Goal: Information Seeking & Learning: Learn about a topic

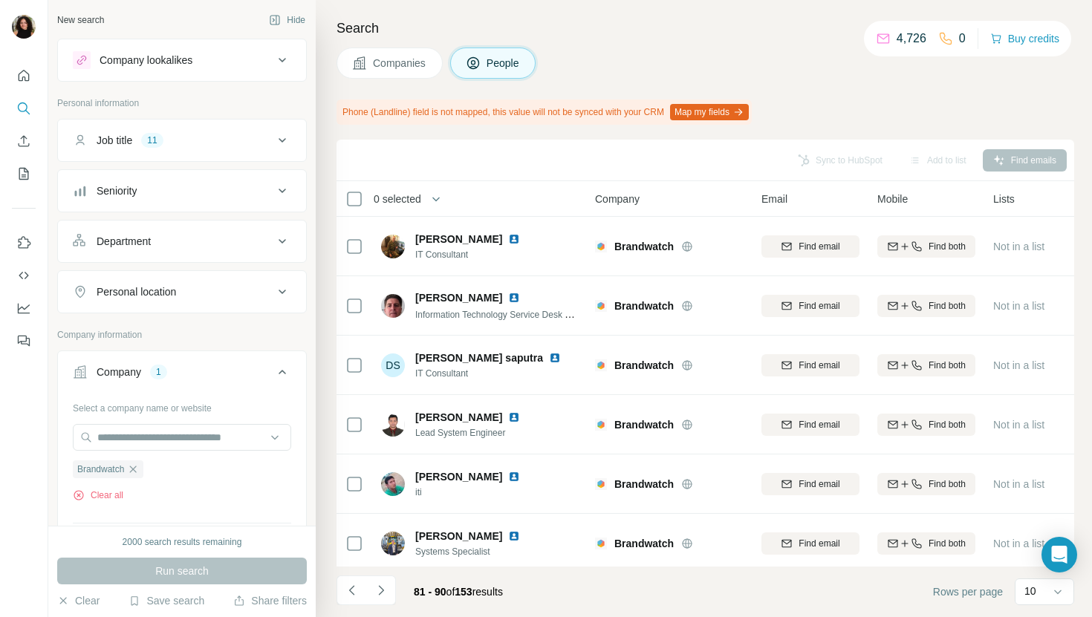
scroll to position [244, 0]
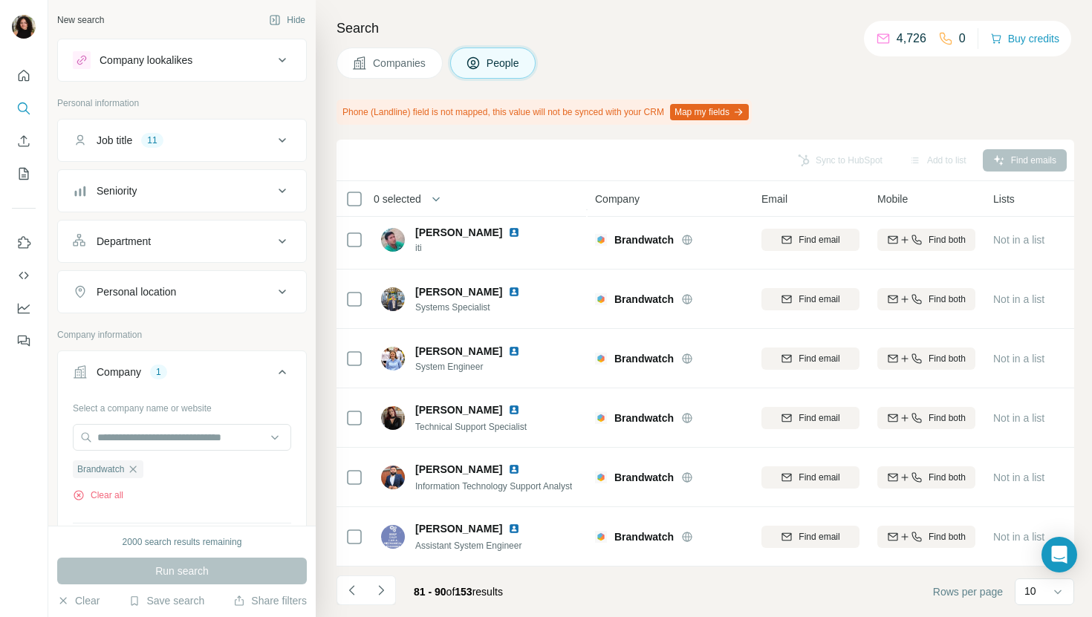
click at [419, 51] on button "Companies" at bounding box center [389, 63] width 106 height 31
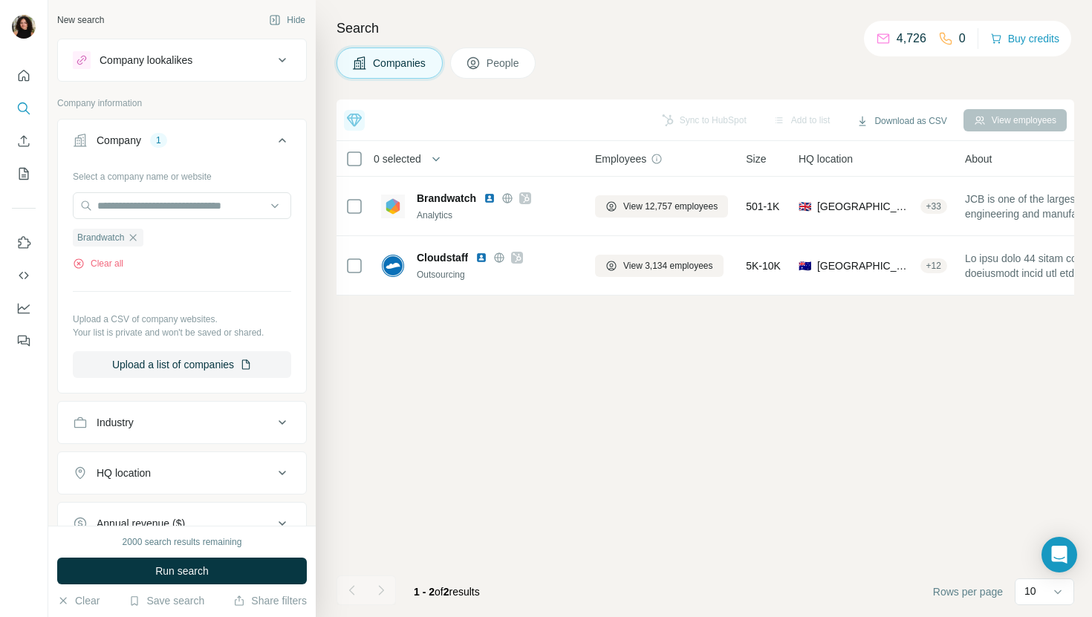
scroll to position [0, 0]
click at [212, 204] on input "text" at bounding box center [182, 205] width 218 height 27
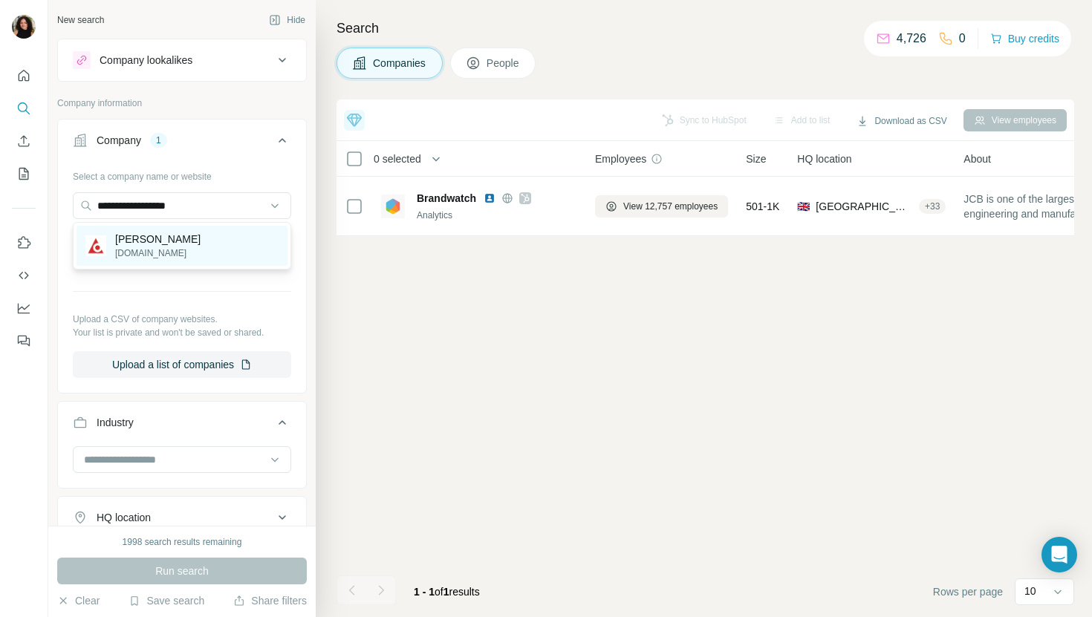
type input "**********"
click at [209, 241] on div "[PERSON_NAME][DOMAIN_NAME]" at bounding box center [181, 246] width 211 height 40
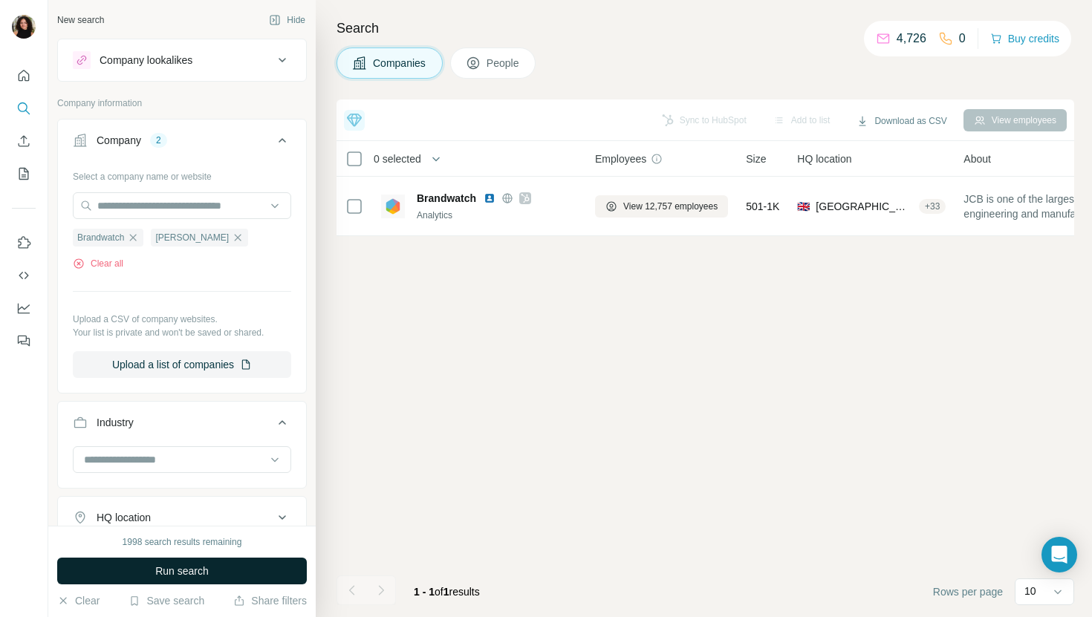
click at [155, 564] on span "Run search" at bounding box center [181, 571] width 53 height 15
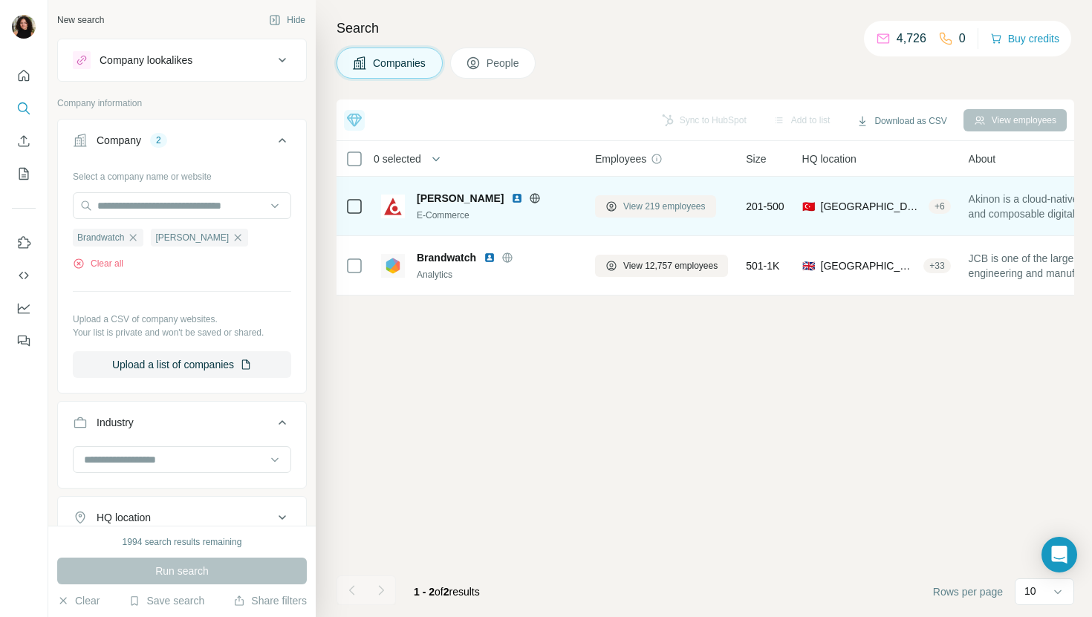
click at [663, 198] on button "View 219 employees" at bounding box center [655, 206] width 121 height 22
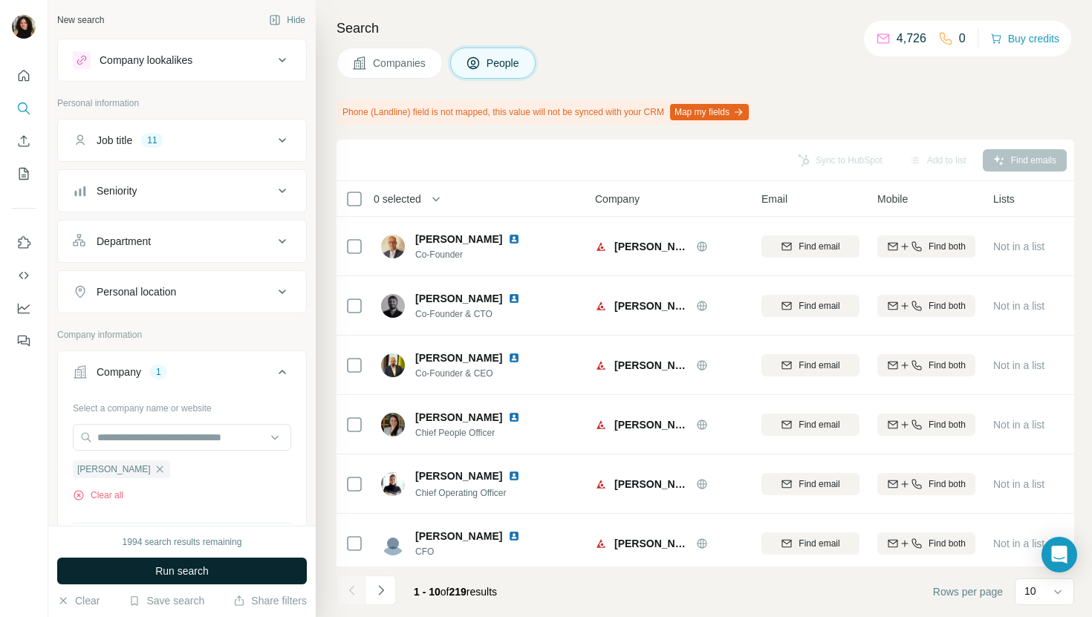
click at [214, 572] on button "Run search" at bounding box center [182, 571] width 250 height 27
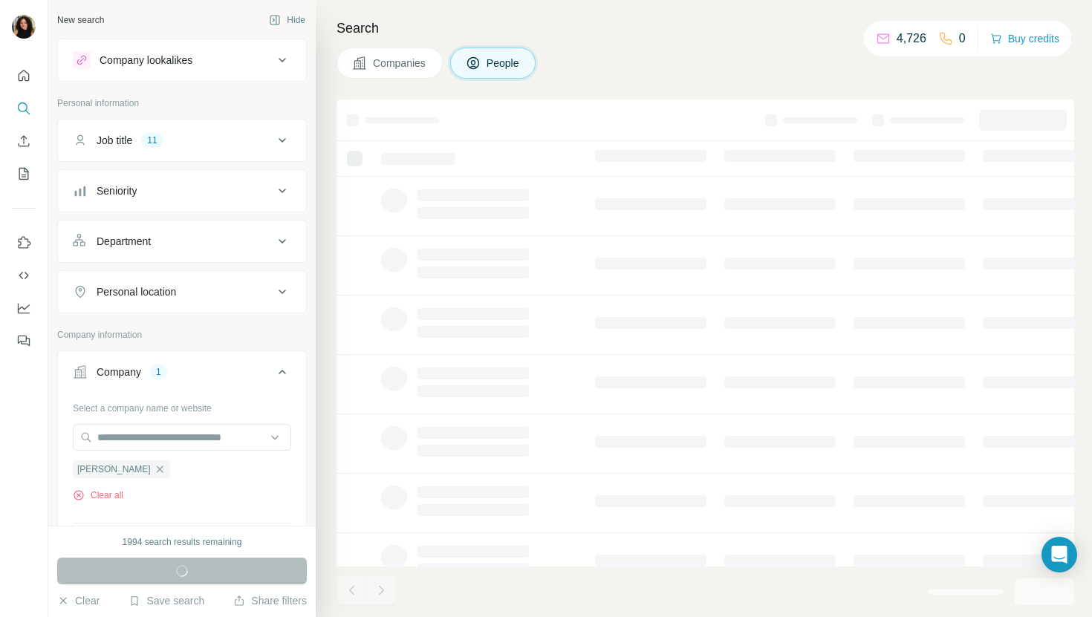
click at [214, 572] on div "Run search" at bounding box center [182, 571] width 250 height 27
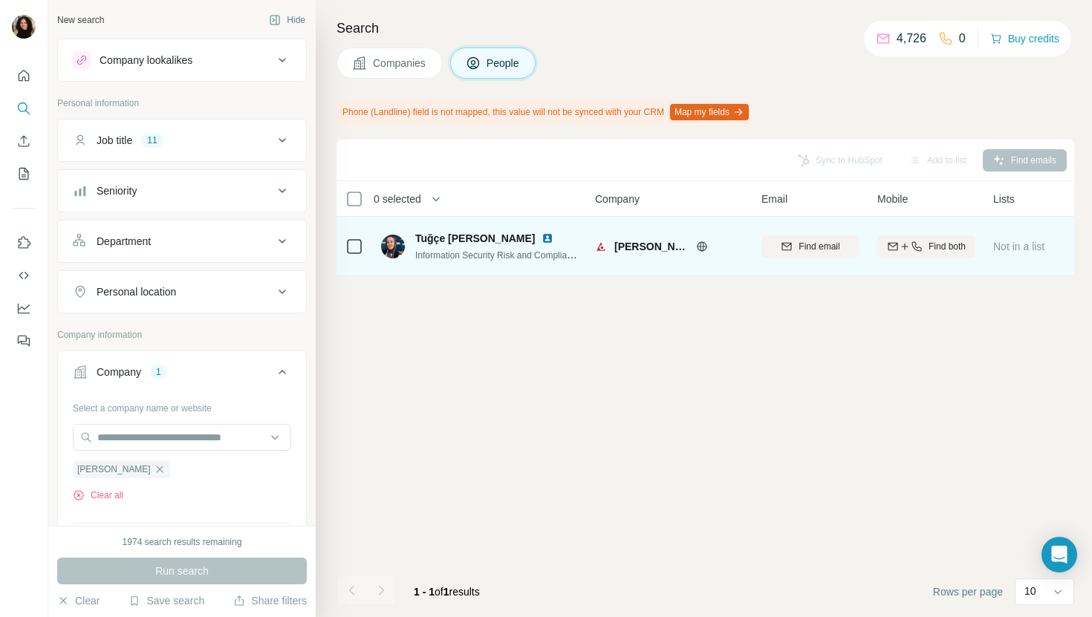
click at [541, 236] on img at bounding box center [547, 238] width 12 height 12
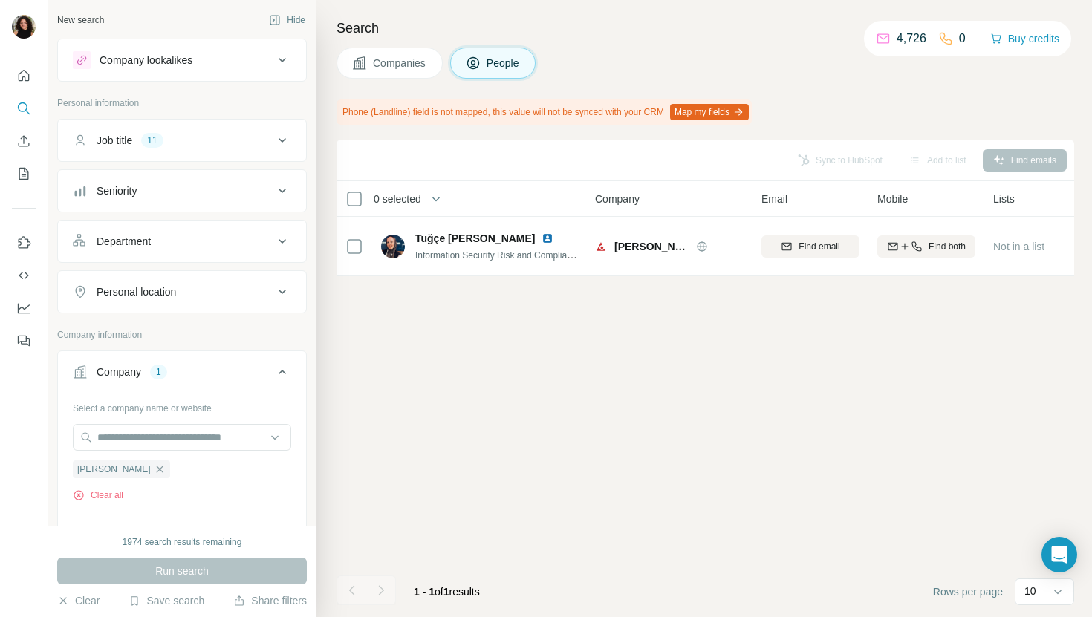
click at [356, 65] on icon at bounding box center [359, 63] width 15 height 15
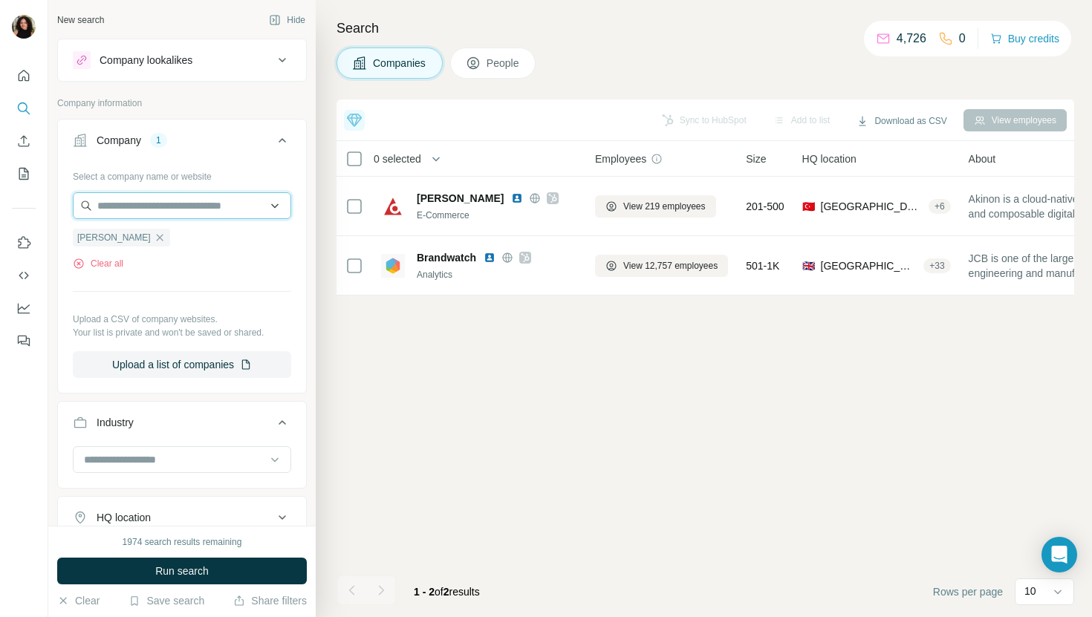
click at [228, 196] on input "text" at bounding box center [182, 205] width 218 height 27
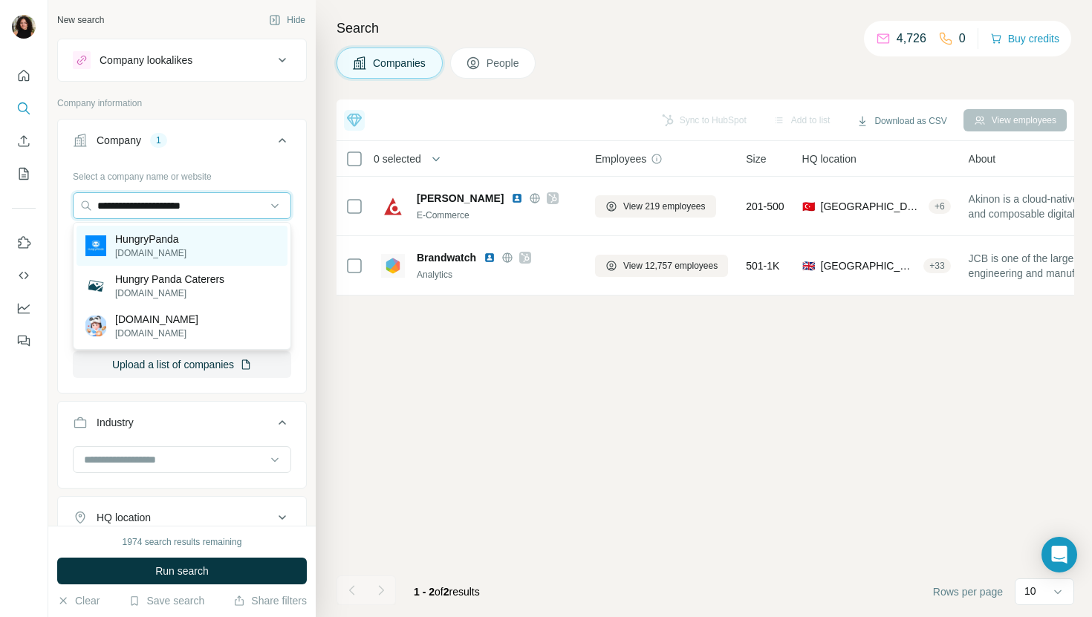
type input "**********"
click at [212, 236] on div "HungryPanda [DOMAIN_NAME]" at bounding box center [181, 246] width 211 height 40
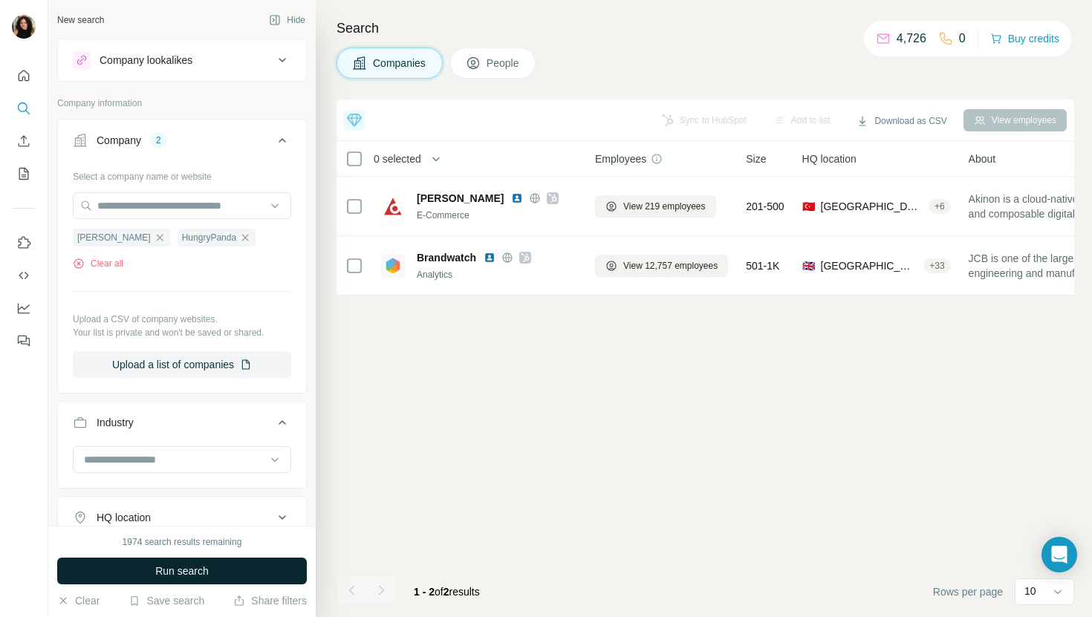
click at [205, 572] on span "Run search" at bounding box center [181, 571] width 53 height 15
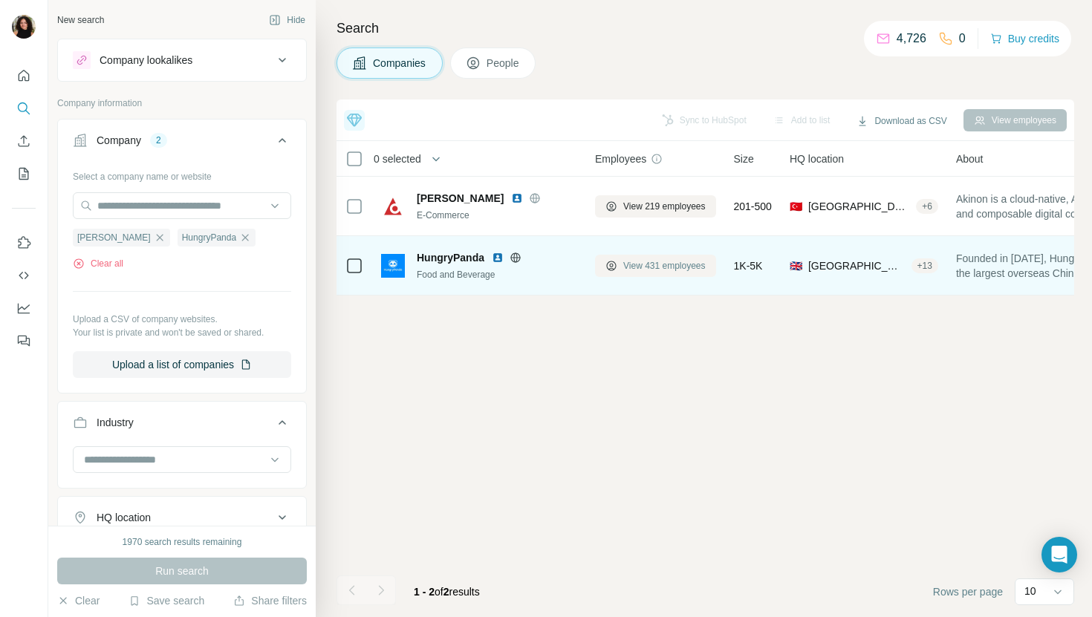
click at [644, 267] on span "View 431 employees" at bounding box center [664, 265] width 82 height 13
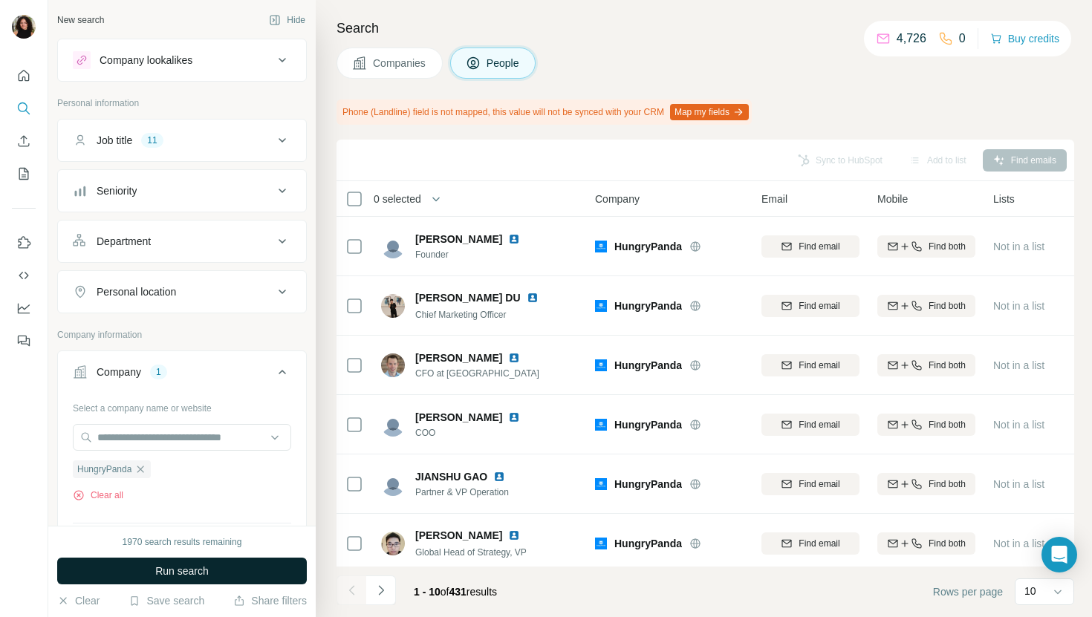
click at [224, 568] on button "Run search" at bounding box center [182, 571] width 250 height 27
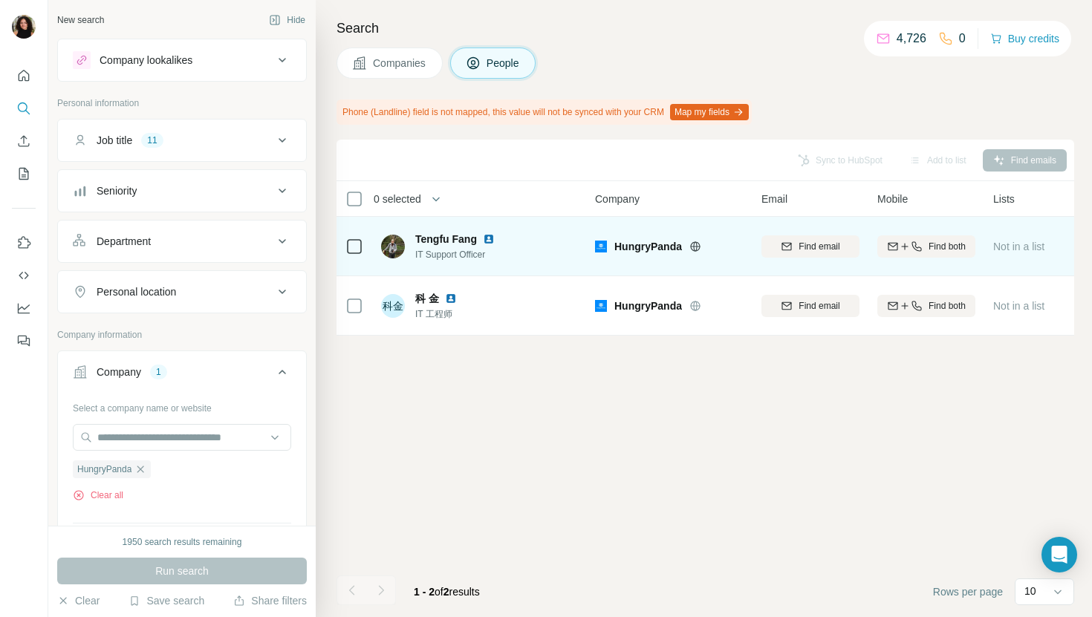
click at [489, 238] on img at bounding box center [489, 239] width 12 height 12
